Goal: Task Accomplishment & Management: Complete application form

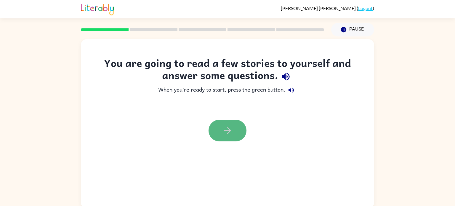
click at [237, 135] on button "button" at bounding box center [228, 131] width 38 height 22
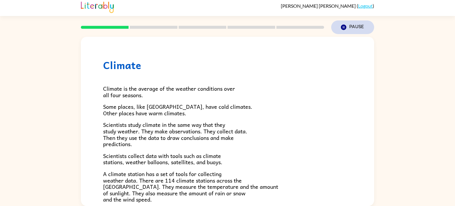
click at [343, 24] on icon "Pause" at bounding box center [344, 27] width 7 height 7
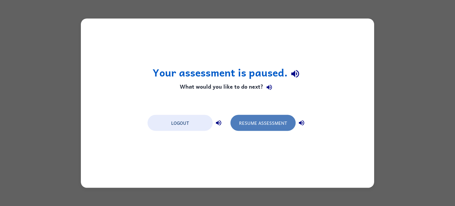
click at [262, 127] on button "Resume Assessment" at bounding box center [263, 123] width 65 height 16
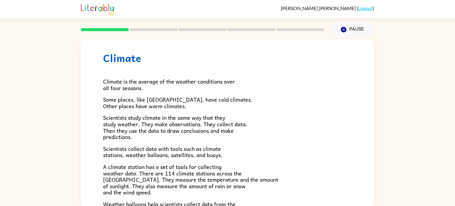
scroll to position [11, 0]
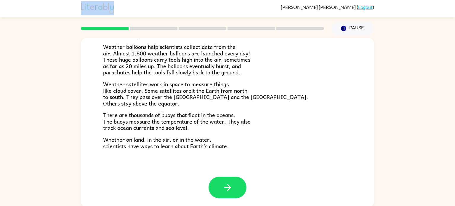
scroll to position [2, 0]
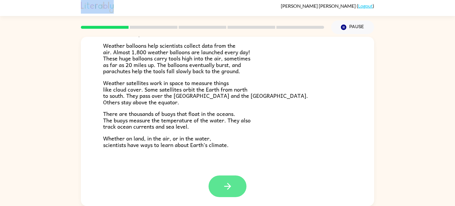
click at [220, 184] on button "button" at bounding box center [228, 186] width 38 height 22
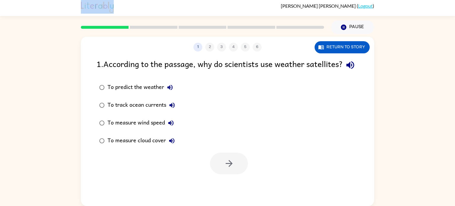
scroll to position [0, 0]
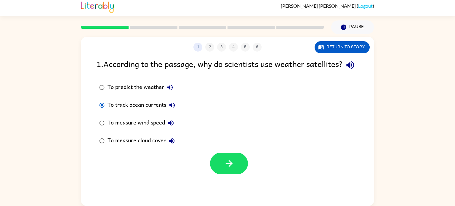
click at [103, 147] on label "To measure cloud cover" at bounding box center [137, 141] width 88 height 18
click at [101, 132] on label "To measure wind speed" at bounding box center [137, 123] width 88 height 18
click at [217, 174] on button "button" at bounding box center [229, 164] width 38 height 22
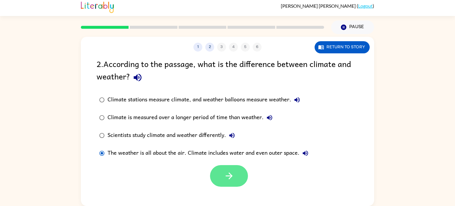
click at [223, 176] on button "button" at bounding box center [229, 176] width 38 height 22
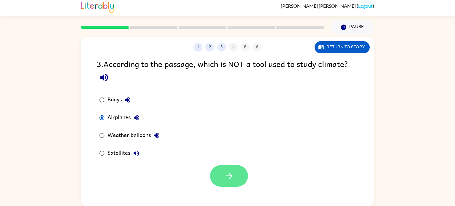
click at [224, 174] on icon "button" at bounding box center [229, 176] width 10 height 10
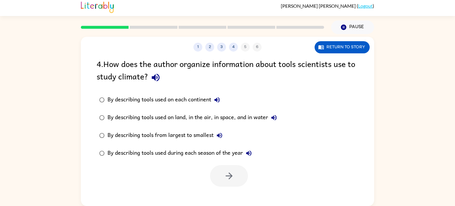
click at [174, 101] on div "By describing tools used on each continent" at bounding box center [166, 100] width 116 height 12
click at [178, 119] on div "By describing tools used on land, in the air, in space, and in water" at bounding box center [194, 118] width 172 height 12
click at [222, 182] on button "button" at bounding box center [229, 176] width 38 height 22
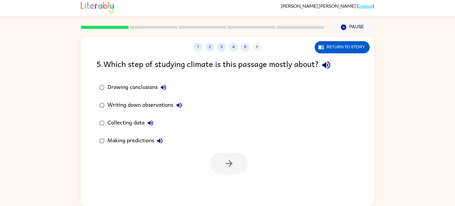
click at [119, 111] on label "Writing down observations" at bounding box center [140, 105] width 95 height 18
click at [124, 123] on div "Collecting data" at bounding box center [132, 123] width 49 height 12
click at [219, 167] on button "button" at bounding box center [229, 164] width 38 height 22
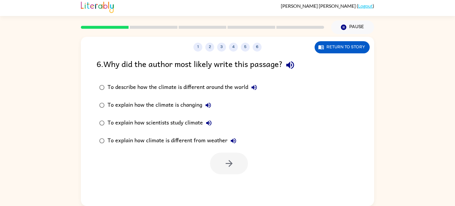
click at [219, 167] on div at bounding box center [229, 164] width 38 height 22
click at [146, 90] on div "To describe how the climate is different around the world" at bounding box center [184, 87] width 153 height 12
click at [135, 124] on div "To explain how scientists study climate" at bounding box center [161, 123] width 107 height 12
click at [169, 143] on div "To explain how climate is different from weather" at bounding box center [174, 141] width 132 height 12
click at [157, 125] on div "To explain how scientists study climate" at bounding box center [161, 123] width 107 height 12
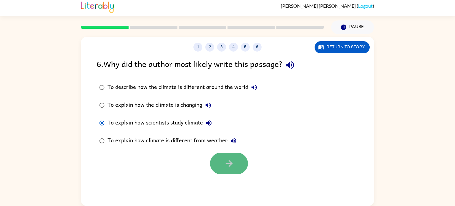
click at [232, 163] on icon "button" at bounding box center [229, 163] width 7 height 7
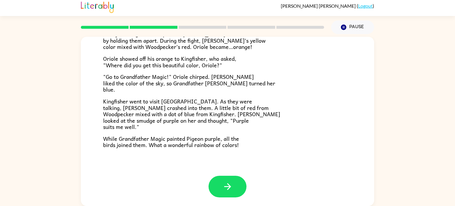
scroll to position [153, 0]
click at [223, 178] on button "button" at bounding box center [228, 186] width 38 height 22
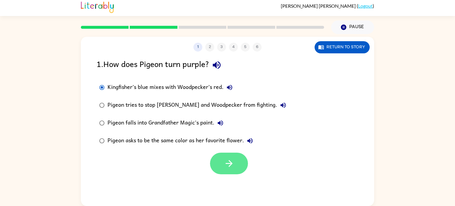
click at [225, 157] on button "button" at bounding box center [229, 164] width 38 height 22
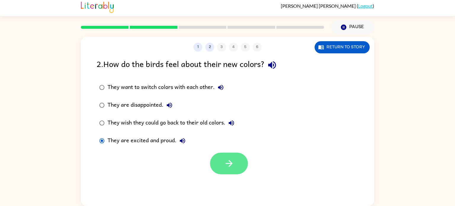
drag, startPoint x: 234, startPoint y: 155, endPoint x: 231, endPoint y: 160, distance: 6.4
click at [231, 160] on button "button" at bounding box center [229, 164] width 38 height 22
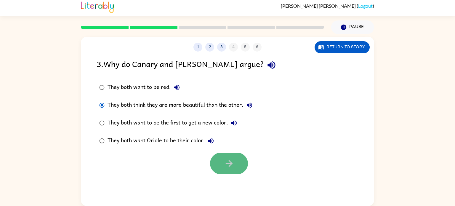
click at [222, 153] on button "button" at bounding box center [229, 164] width 38 height 22
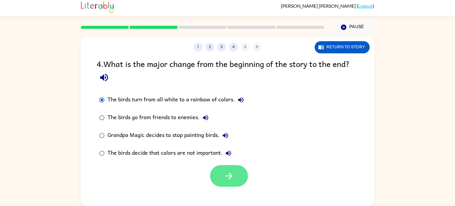
click at [225, 170] on button "button" at bounding box center [229, 176] width 38 height 22
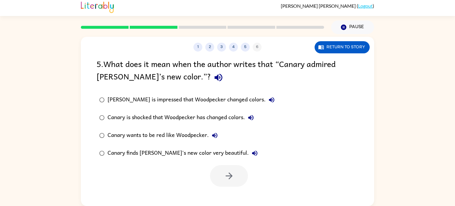
click at [186, 150] on div "Canary finds Woodpecker's new color very beautiful." at bounding box center [184, 153] width 153 height 12
click at [229, 177] on icon "button" at bounding box center [229, 176] width 10 height 10
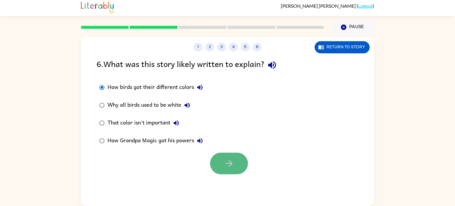
click at [228, 157] on button "button" at bounding box center [229, 164] width 38 height 22
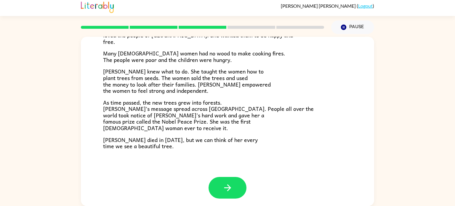
scroll to position [167, 0]
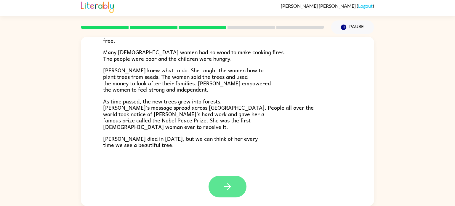
click at [222, 180] on button "button" at bounding box center [228, 187] width 38 height 22
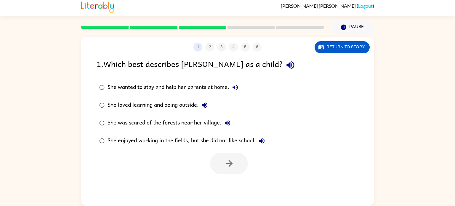
scroll to position [0, 0]
click at [223, 164] on button "button" at bounding box center [229, 164] width 38 height 22
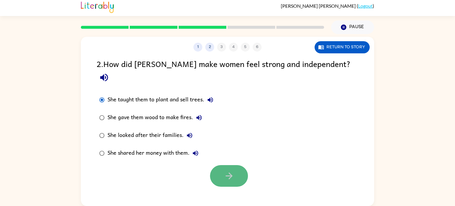
click at [233, 165] on button "button" at bounding box center [229, 176] width 38 height 22
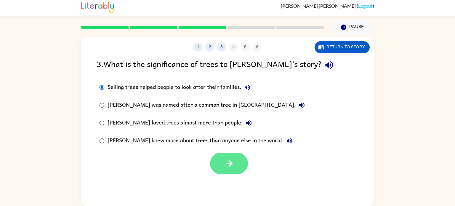
click at [226, 159] on icon "button" at bounding box center [229, 163] width 10 height 10
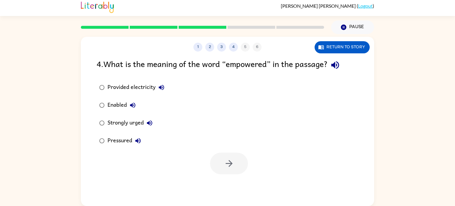
click at [334, 63] on icon "button" at bounding box center [335, 65] width 10 height 10
click at [162, 89] on icon "button" at bounding box center [161, 87] width 7 height 7
click at [134, 106] on icon "button" at bounding box center [132, 105] width 5 height 5
click at [152, 127] on button "Strongly urged" at bounding box center [150, 123] width 12 height 12
click at [135, 144] on button "Pressured" at bounding box center [138, 141] width 12 height 12
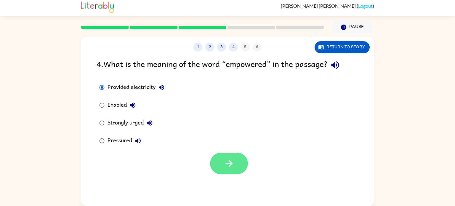
click at [222, 161] on button "button" at bounding box center [229, 164] width 38 height 22
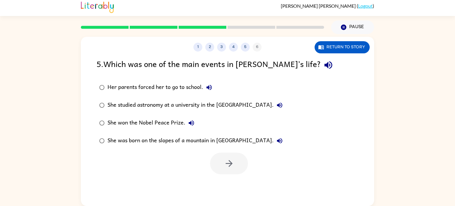
click at [323, 68] on icon "button" at bounding box center [328, 65] width 10 height 10
click at [211, 87] on icon "button" at bounding box center [209, 87] width 7 height 7
click at [283, 107] on icon "button" at bounding box center [279, 105] width 7 height 7
click at [189, 123] on icon "button" at bounding box center [191, 122] width 5 height 5
click at [277, 142] on icon "button" at bounding box center [279, 140] width 5 height 5
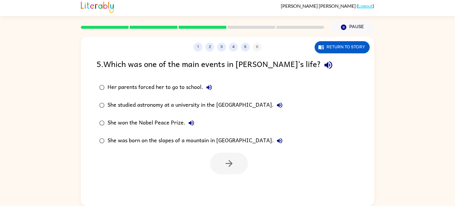
click at [166, 117] on div "She won the Nobel Peace Prize." at bounding box center [153, 123] width 90 height 12
click at [217, 160] on button "button" at bounding box center [229, 164] width 38 height 22
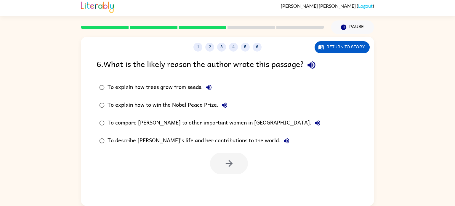
click at [312, 62] on icon "button" at bounding box center [311, 65] width 10 height 10
click at [222, 103] on icon "button" at bounding box center [224, 105] width 7 height 7
click at [248, 123] on div "To compare Wangari to other important women in Africa." at bounding box center [216, 123] width 216 height 12
click at [312, 122] on button "To compare Wangari to other important women in Africa." at bounding box center [318, 123] width 12 height 12
click at [283, 140] on icon "button" at bounding box center [286, 140] width 7 height 7
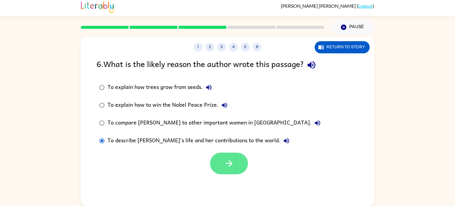
click at [228, 162] on icon "button" at bounding box center [229, 163] width 10 height 10
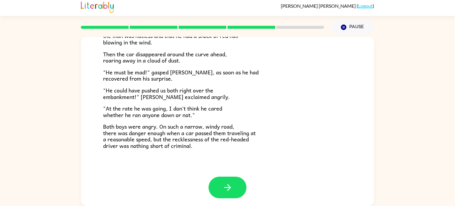
scroll to position [164, 0]
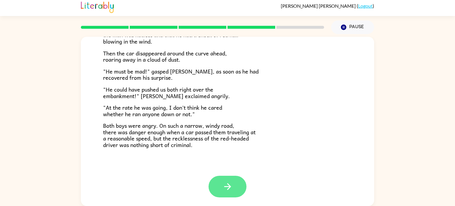
click at [226, 187] on icon "button" at bounding box center [228, 186] width 10 height 10
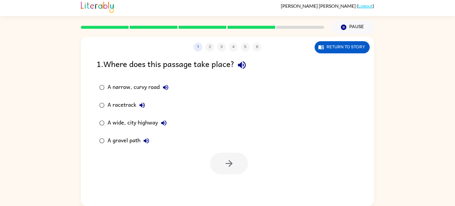
scroll to position [0, 0]
click at [238, 58] on div "1 . Where does this passage take place?" at bounding box center [228, 64] width 262 height 15
click at [241, 65] on icon "button" at bounding box center [242, 65] width 8 height 8
click at [220, 163] on button "button" at bounding box center [229, 164] width 38 height 22
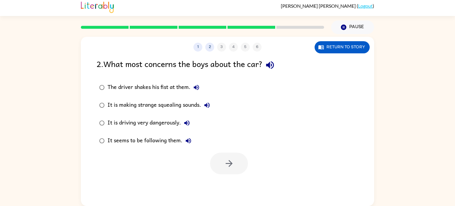
click at [264, 57] on div "2 . What most concerns the boys about the car?" at bounding box center [228, 64] width 262 height 15
click at [272, 60] on icon "button" at bounding box center [270, 65] width 10 height 10
click at [270, 63] on icon "button" at bounding box center [270, 65] width 10 height 10
click at [270, 65] on icon "button" at bounding box center [270, 65] width 8 height 8
click at [188, 121] on icon "button" at bounding box center [186, 122] width 5 height 5
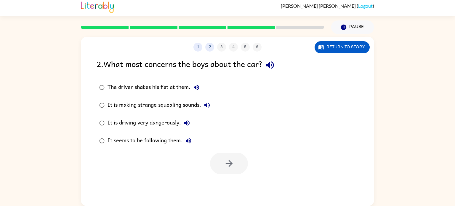
click at [229, 161] on div at bounding box center [229, 164] width 38 height 22
click at [170, 104] on div "It is making strange squealing sounds." at bounding box center [161, 105] width 106 height 12
click at [157, 128] on div "It is driving very dangerously." at bounding box center [150, 123] width 85 height 12
click at [220, 154] on button "button" at bounding box center [229, 164] width 38 height 22
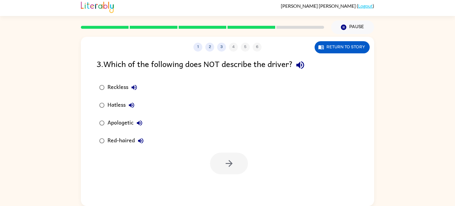
click at [302, 63] on icon "button" at bounding box center [300, 65] width 8 height 8
click at [141, 118] on button "Apologetic" at bounding box center [140, 123] width 12 height 12
click at [220, 155] on button "button" at bounding box center [229, 164] width 38 height 22
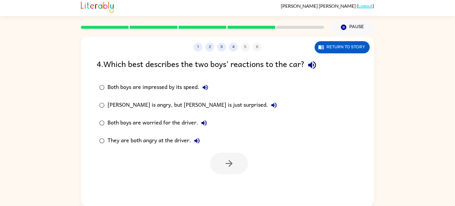
click at [307, 68] on button "button" at bounding box center [312, 64] width 15 height 15
click at [165, 141] on div "They are both angry at the driver." at bounding box center [155, 141] width 95 height 12
click at [223, 157] on button "button" at bounding box center [229, 164] width 38 height 22
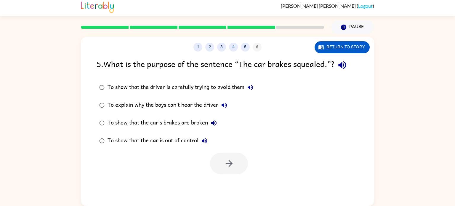
click at [346, 68] on icon "button" at bounding box center [342, 65] width 8 height 8
click at [126, 122] on div "To show that the car's brakes are broken" at bounding box center [164, 123] width 112 height 12
click at [144, 148] on label "To show that the car is out of control" at bounding box center [176, 141] width 166 height 18
click at [148, 130] on label "To show that the car's brakes are broken" at bounding box center [176, 123] width 166 height 18
click at [150, 141] on div "To show that the car is out of control" at bounding box center [159, 141] width 103 height 12
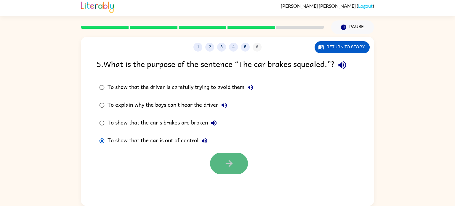
click at [219, 159] on button "button" at bounding box center [229, 164] width 38 height 22
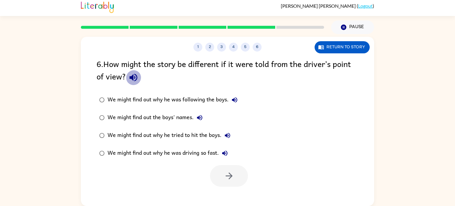
click at [130, 81] on icon "button" at bounding box center [133, 77] width 10 height 10
click at [103, 147] on label "We might find out why he was driving so fast." at bounding box center [168, 153] width 150 height 18
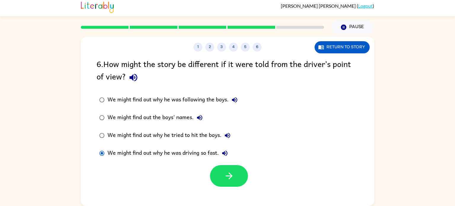
click at [217, 186] on div at bounding box center [229, 176] width 38 height 22
click at [215, 174] on button "button" at bounding box center [229, 176] width 38 height 22
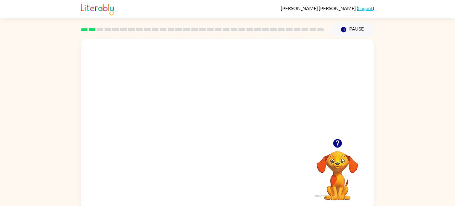
click at [368, 143] on div "Your browser must support playing .mp4 files to use Literably. Please try using…" at bounding box center [227, 123] width 293 height 169
click at [239, 129] on button "button" at bounding box center [228, 127] width 38 height 22
click at [338, 167] on video "Your browser must support playing .mp4 files to use Literably. Please try using…" at bounding box center [337, 171] width 59 height 59
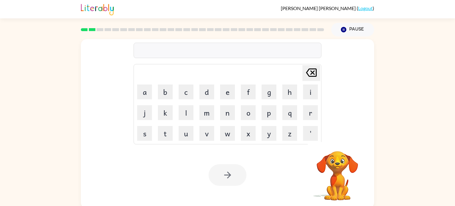
click at [346, 184] on video "Your browser must support playing .mp4 files to use Literably. Please try using…" at bounding box center [337, 171] width 59 height 59
click at [150, 93] on button "a" at bounding box center [144, 91] width 15 height 15
click at [270, 110] on button "p" at bounding box center [269, 112] width 15 height 15
click at [271, 110] on button "p" at bounding box center [269, 112] width 15 height 15
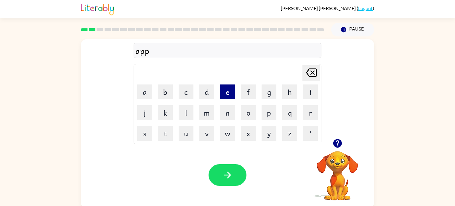
click at [231, 94] on button "e" at bounding box center [227, 91] width 15 height 15
click at [309, 72] on icon "Delete Delete last character input" at bounding box center [311, 72] width 14 height 14
click at [310, 91] on button "i" at bounding box center [310, 91] width 15 height 15
click at [311, 111] on button "r" at bounding box center [310, 112] width 15 height 15
click at [233, 95] on button "e" at bounding box center [227, 91] width 15 height 15
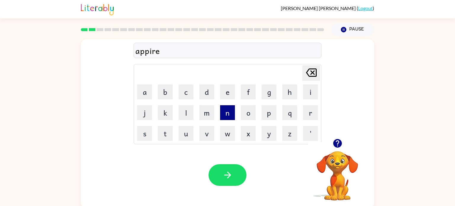
click at [230, 113] on button "n" at bounding box center [227, 112] width 15 height 15
type button "n"
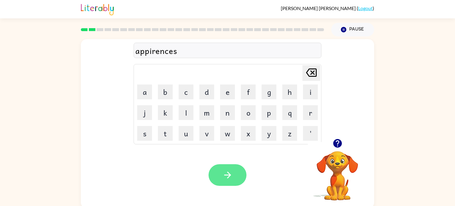
click at [228, 173] on icon "button" at bounding box center [228, 175] width 10 height 10
click at [234, 167] on button "button" at bounding box center [228, 175] width 38 height 22
click at [237, 168] on button "button" at bounding box center [228, 175] width 38 height 22
click at [229, 169] on button "button" at bounding box center [228, 175] width 38 height 22
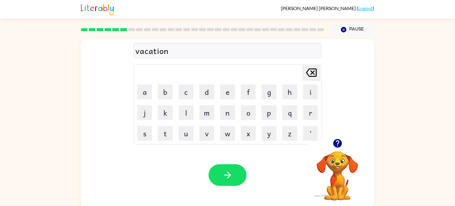
click at [260, 178] on div "Your browser must support playing .mp4 files to use Literably. Please try using…" at bounding box center [227, 175] width 293 height 67
click at [246, 174] on button "button" at bounding box center [228, 175] width 38 height 22
click at [238, 171] on button "button" at bounding box center [228, 175] width 38 height 22
click at [144, 53] on div "paticle" at bounding box center [227, 50] width 184 height 12
click at [177, 49] on div "paticler" at bounding box center [227, 50] width 184 height 12
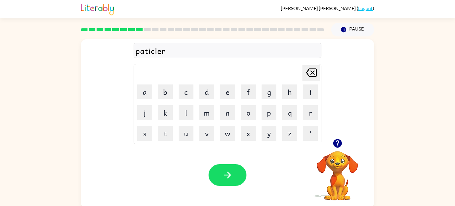
click at [176, 52] on div "paticler" at bounding box center [227, 50] width 184 height 12
click at [216, 176] on button "button" at bounding box center [228, 175] width 38 height 22
click at [224, 177] on icon "button" at bounding box center [228, 175] width 10 height 10
click at [228, 164] on button "button" at bounding box center [228, 175] width 38 height 22
click at [234, 178] on button "button" at bounding box center [228, 175] width 38 height 22
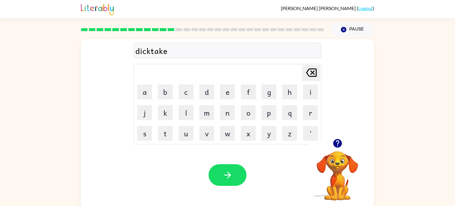
click at [337, 146] on icon "button" at bounding box center [337, 143] width 9 height 9
click at [213, 51] on div "dicktake" at bounding box center [227, 50] width 184 height 12
click at [224, 167] on button "button" at bounding box center [228, 175] width 38 height 22
click at [242, 165] on div at bounding box center [228, 175] width 38 height 22
click at [242, 169] on button "button" at bounding box center [228, 175] width 38 height 22
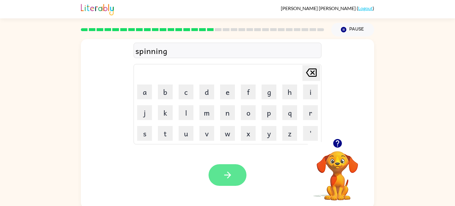
click at [229, 183] on button "button" at bounding box center [228, 175] width 38 height 22
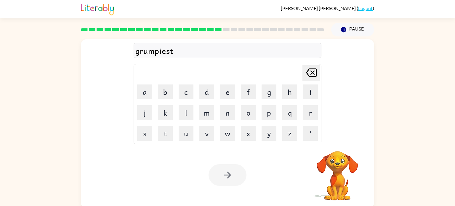
scroll to position [2, 0]
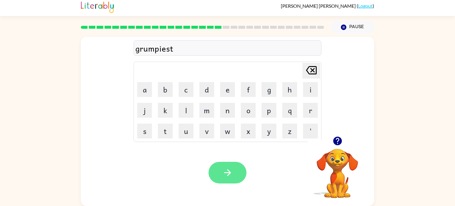
click at [223, 176] on icon "button" at bounding box center [228, 172] width 10 height 10
click at [219, 165] on button "button" at bounding box center [228, 173] width 38 height 22
click at [223, 170] on icon "button" at bounding box center [228, 172] width 10 height 10
click at [222, 172] on button "button" at bounding box center [228, 173] width 38 height 22
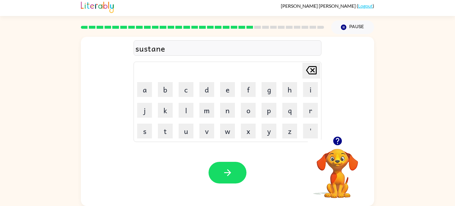
click at [220, 168] on button "button" at bounding box center [228, 173] width 38 height 22
click at [224, 175] on icon "button" at bounding box center [228, 172] width 10 height 10
click at [226, 172] on icon "button" at bounding box center [228, 172] width 10 height 10
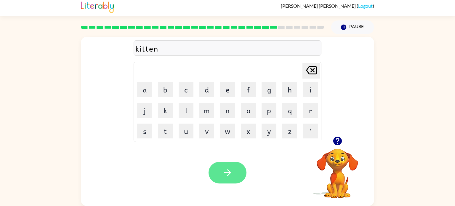
click at [228, 174] on icon "button" at bounding box center [228, 172] width 10 height 10
click at [228, 164] on button "button" at bounding box center [228, 173] width 38 height 22
click at [224, 175] on icon "button" at bounding box center [228, 172] width 10 height 10
click at [230, 176] on icon "button" at bounding box center [228, 172] width 10 height 10
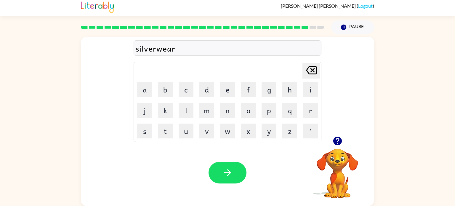
click at [233, 155] on div "Your browser must support playing .mp4 files to use Literably. Please try using…" at bounding box center [227, 172] width 293 height 67
click at [233, 164] on button "button" at bounding box center [228, 173] width 38 height 22
